Goal: Information Seeking & Learning: Learn about a topic

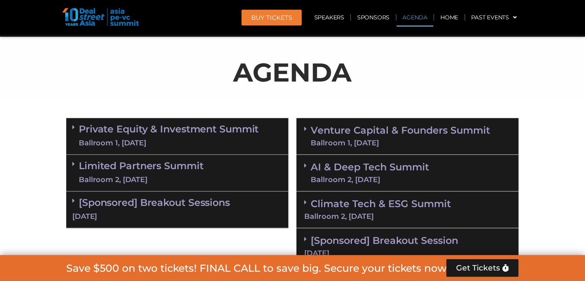
scroll to position [417, 0]
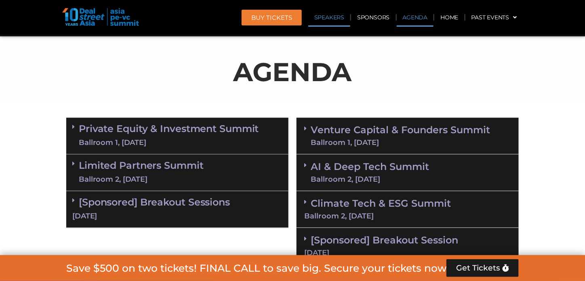
click at [325, 19] on link "Speakers" at bounding box center [329, 17] width 42 height 19
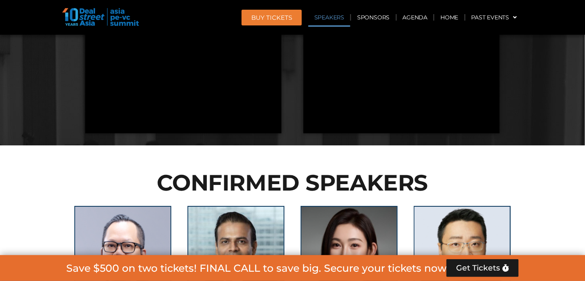
scroll to position [912, 0]
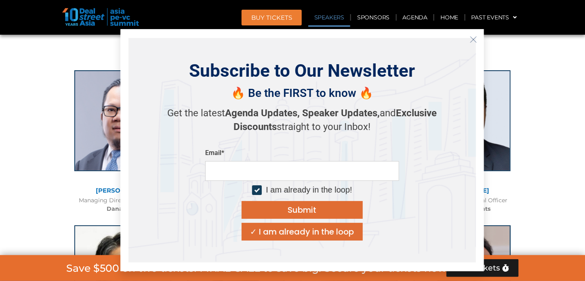
click at [470, 38] on icon "Close" at bounding box center [473, 39] width 7 height 7
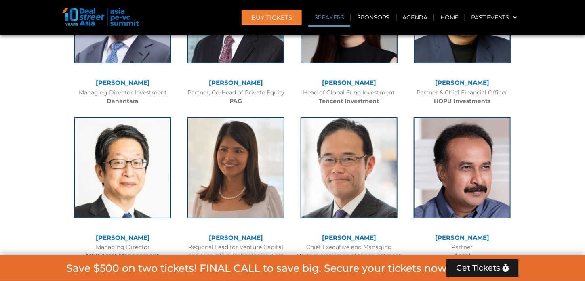
scroll to position [940, 0]
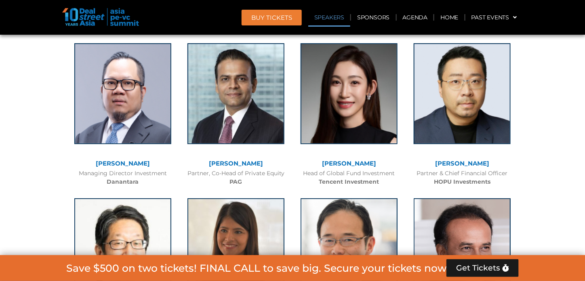
click at [359, 159] on link "[PERSON_NAME]" at bounding box center [349, 163] width 54 height 8
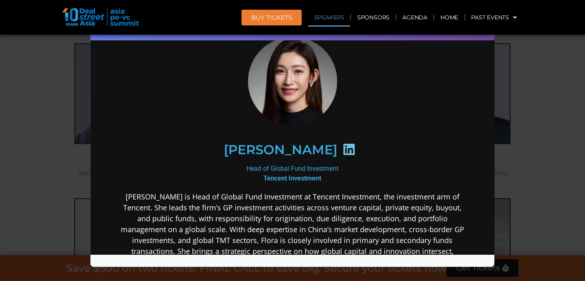
scroll to position [27, 0]
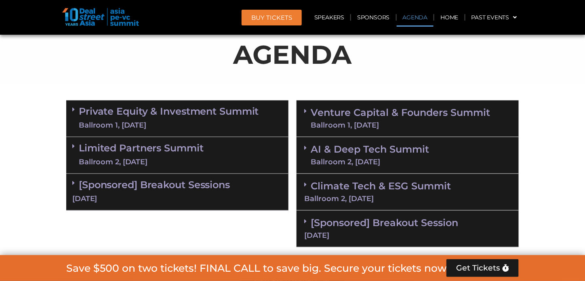
scroll to position [430, 0]
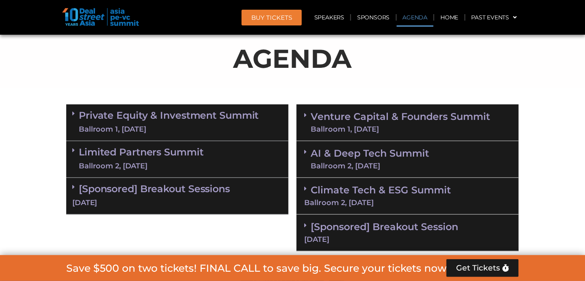
click at [416, 118] on link "Venture Capital & Founders​ Summit Ballroom 1, 11 Sept" at bounding box center [399, 122] width 179 height 21
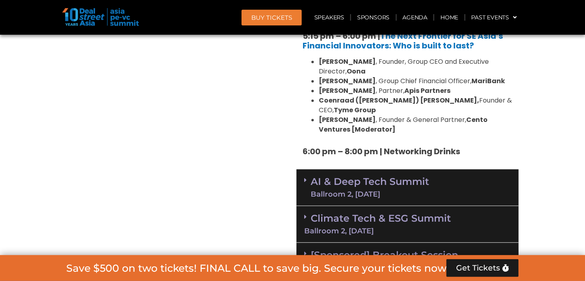
scroll to position [1534, 0]
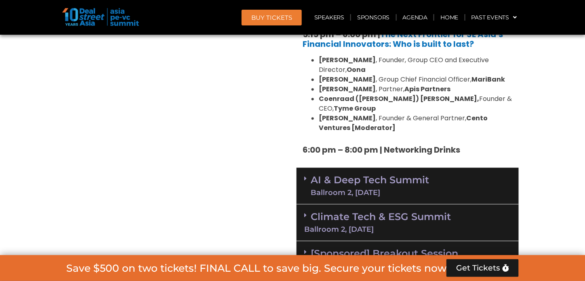
click at [394, 176] on link "AI & Deep Tech Summit Ballroom 2, 11 Sept" at bounding box center [369, 186] width 118 height 21
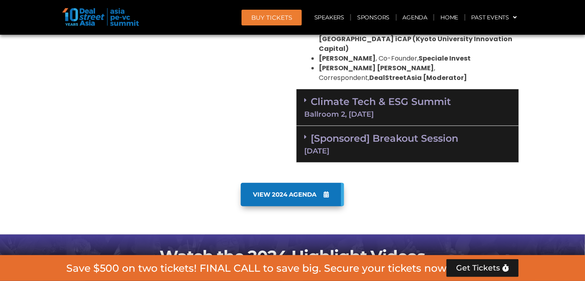
scroll to position [2140, 0]
